Goal: Navigation & Orientation: Find specific page/section

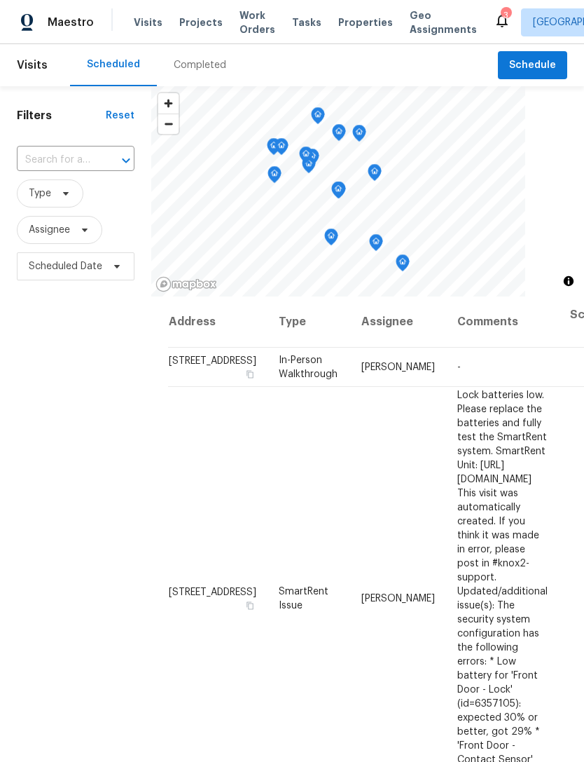
scroll to position [528, 0]
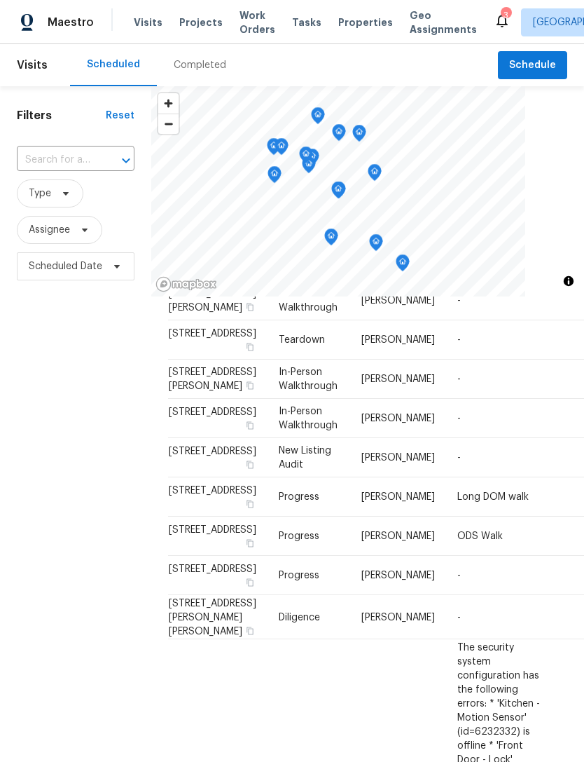
click at [342, 21] on span "Properties" at bounding box center [365, 22] width 55 height 14
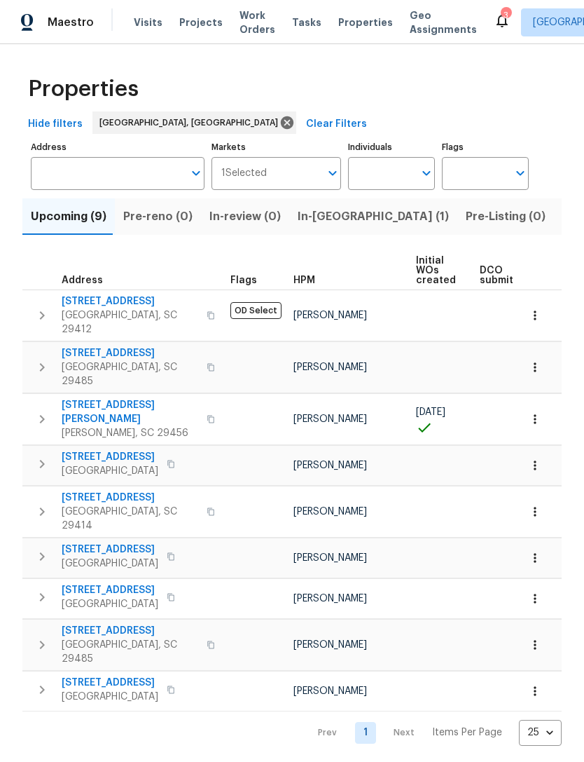
click at [146, 25] on span "Visits" at bounding box center [148, 22] width 29 height 14
